Goal: Task Accomplishment & Management: Use online tool/utility

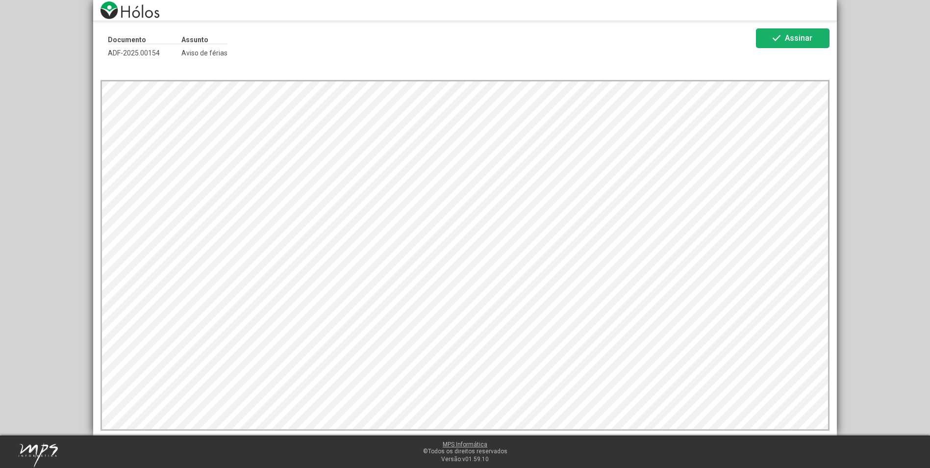
click at [777, 38] on mat-icon "check" at bounding box center [776, 38] width 12 height 12
click at [807, 39] on span "Assinar" at bounding box center [798, 37] width 27 height 9
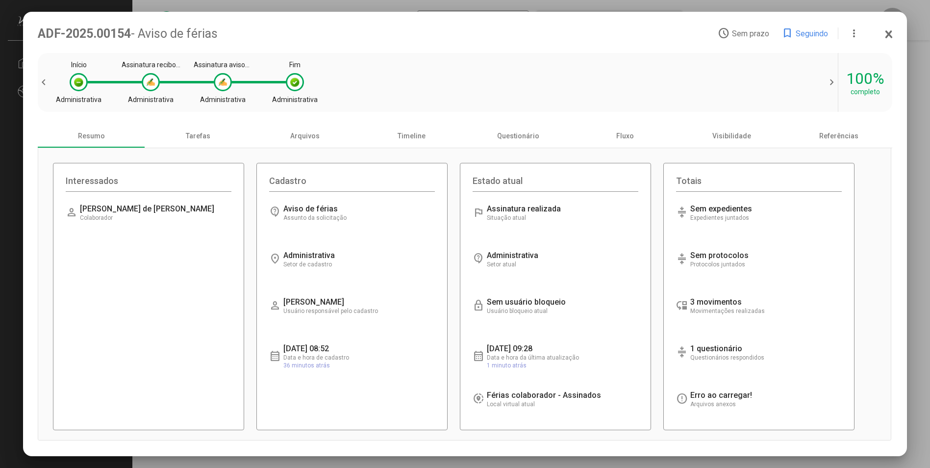
click at [371, 84] on div "Início Administrativa Assinatura recibo de férias Administrativa Assinatura avi…" at bounding box center [437, 82] width 750 height 49
click at [204, 144] on div "Tarefas" at bounding box center [198, 136] width 107 height 24
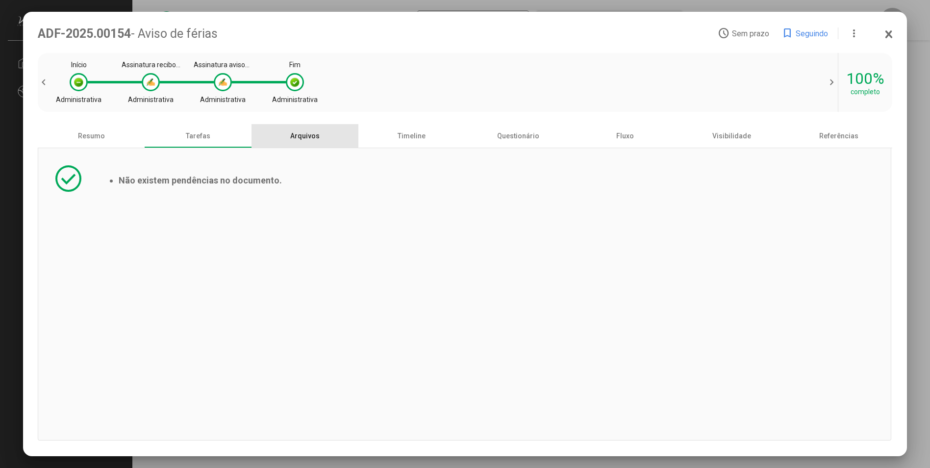
click at [296, 139] on div "Arquivos" at bounding box center [304, 136] width 107 height 24
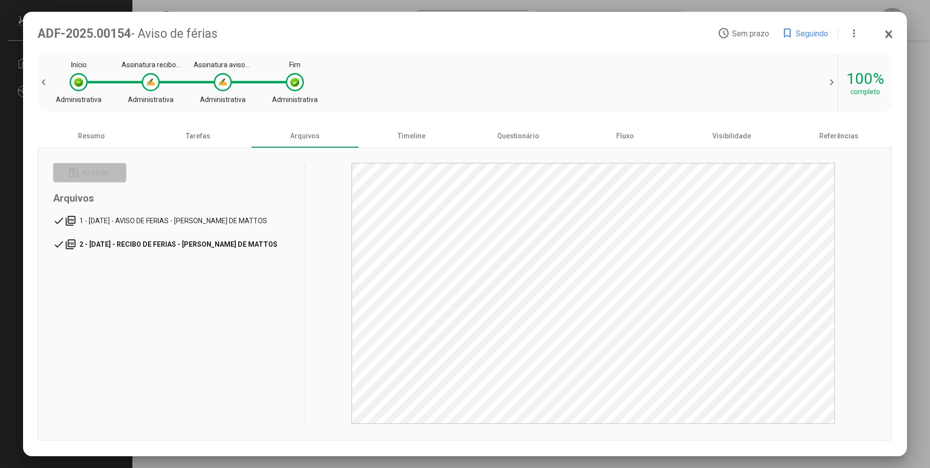
click at [238, 241] on span "2 - [DATE] - RECIBO DE FERIAS - [PERSON_NAME] DE MATTOS" at bounding box center [178, 244] width 198 height 8
click at [166, 221] on span "1 - [DATE] - AVISO DE FERIAS - [PERSON_NAME] DE MATTOS" at bounding box center [175, 221] width 193 height 8
click at [417, 143] on div "Timeline" at bounding box center [411, 136] width 107 height 24
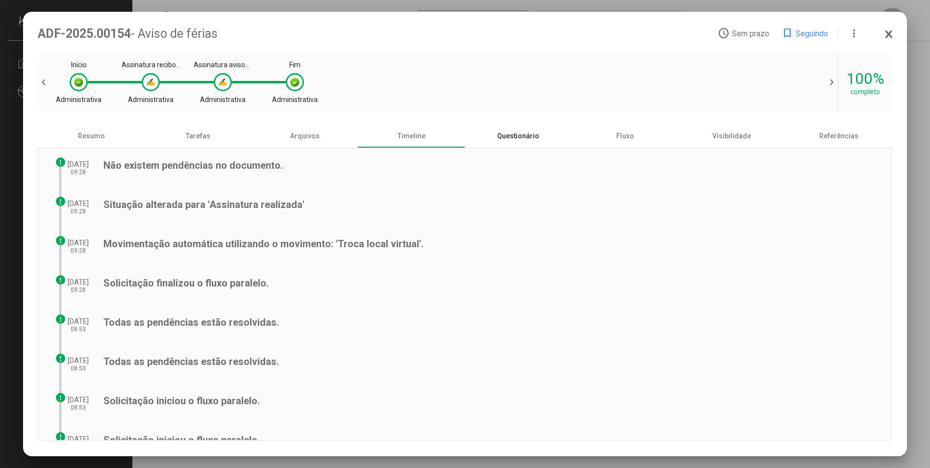
click at [511, 143] on div "Questionário" at bounding box center [518, 136] width 107 height 24
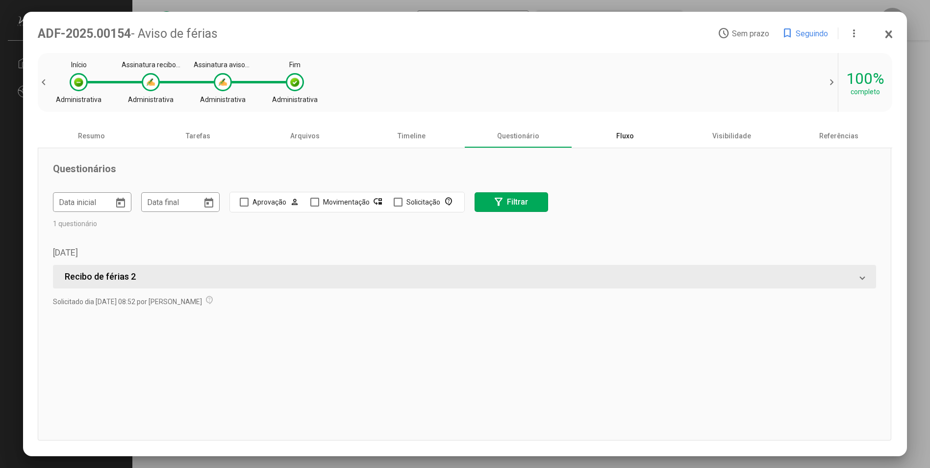
click at [635, 135] on div "Fluxo" at bounding box center [624, 136] width 107 height 24
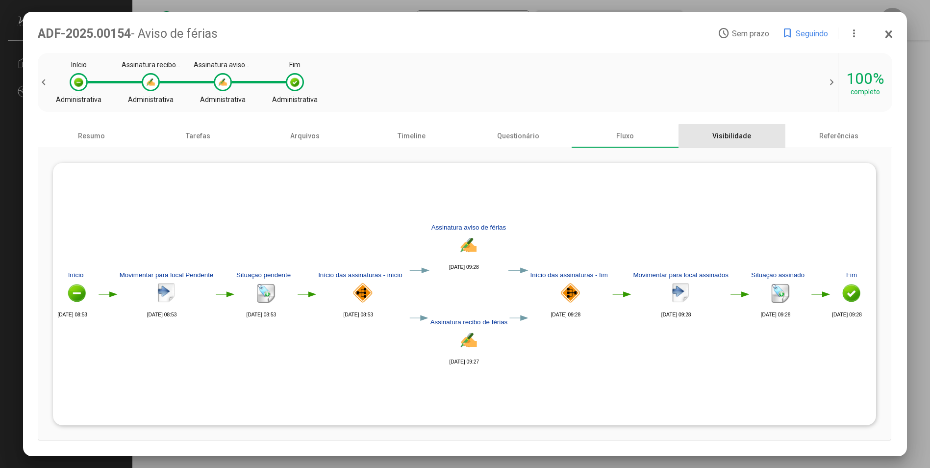
click at [744, 140] on div "Visibilidade" at bounding box center [731, 136] width 107 height 24
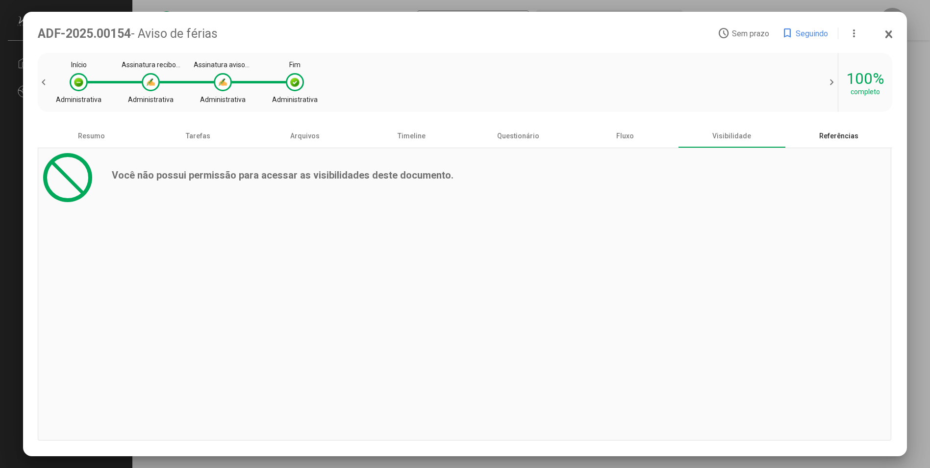
click at [822, 136] on div "Referências" at bounding box center [838, 136] width 107 height 24
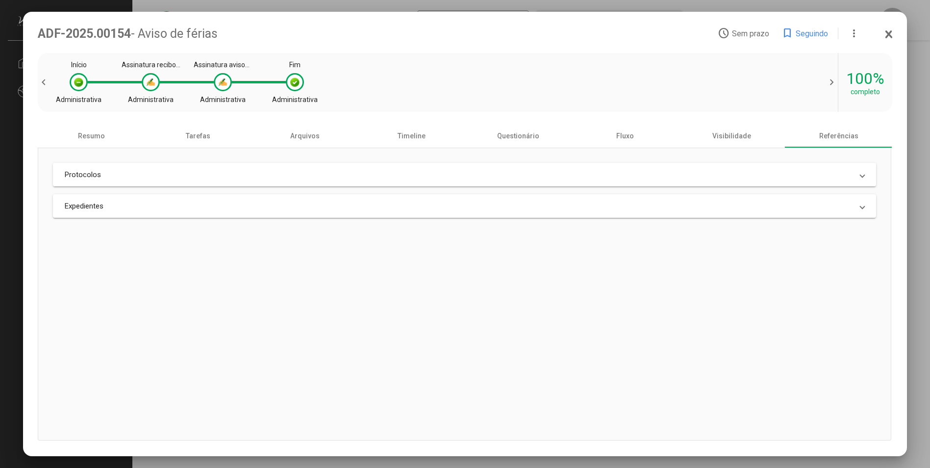
click at [116, 173] on mat-panel-title "Protocolos" at bounding box center [458, 174] width 787 height 9
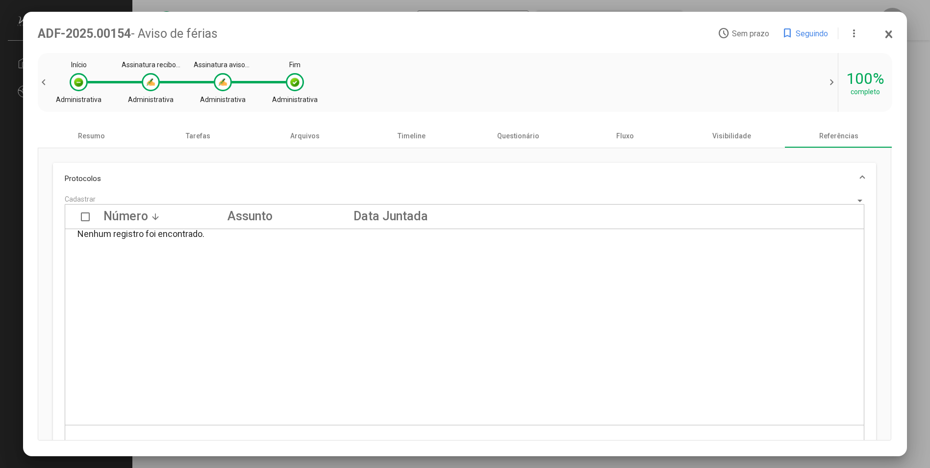
click at [116, 173] on mat-expansion-panel-header "Protocolos" at bounding box center [464, 178] width 822 height 31
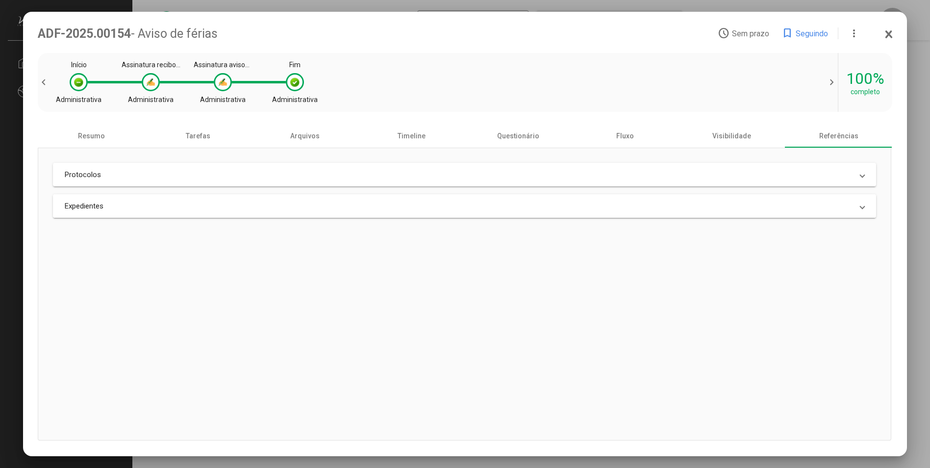
click at [123, 213] on mat-expansion-panel-header "Expedientes" at bounding box center [464, 206] width 822 height 24
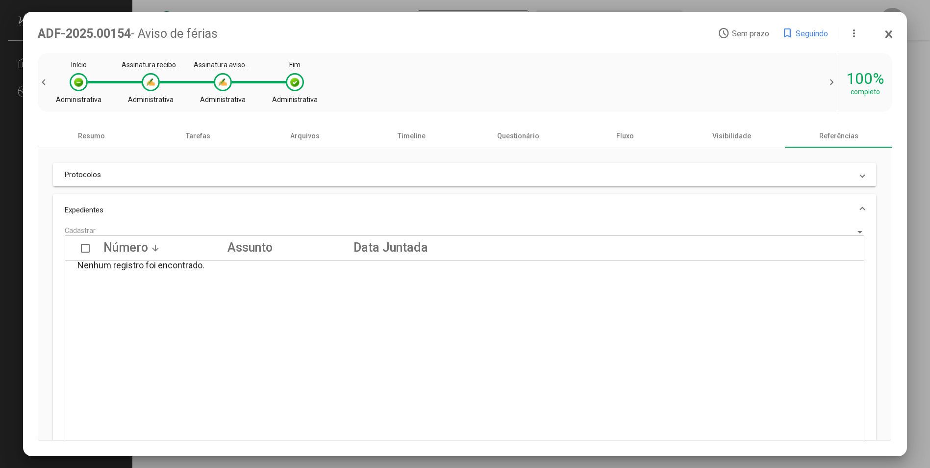
click at [123, 213] on mat-panel-title "Expedientes" at bounding box center [458, 209] width 787 height 9
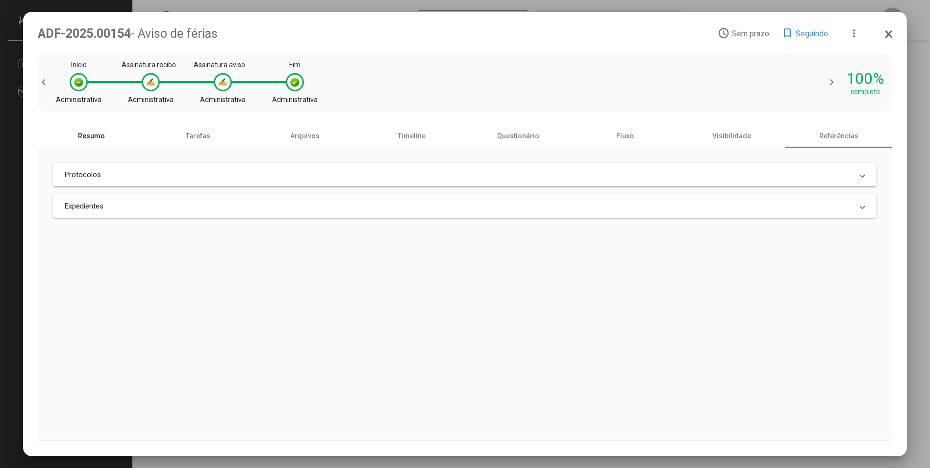
click at [110, 140] on div "Resumo" at bounding box center [91, 136] width 107 height 24
